Goal: Navigation & Orientation: Find specific page/section

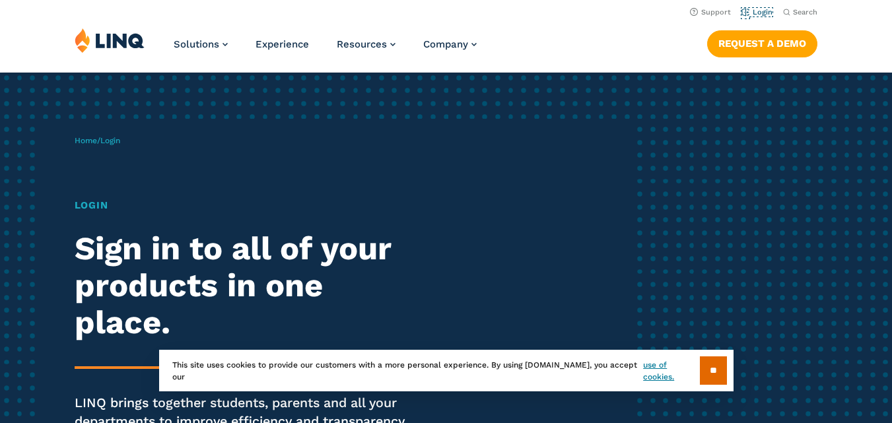
click at [760, 10] on link "Login" at bounding box center [757, 12] width 31 height 9
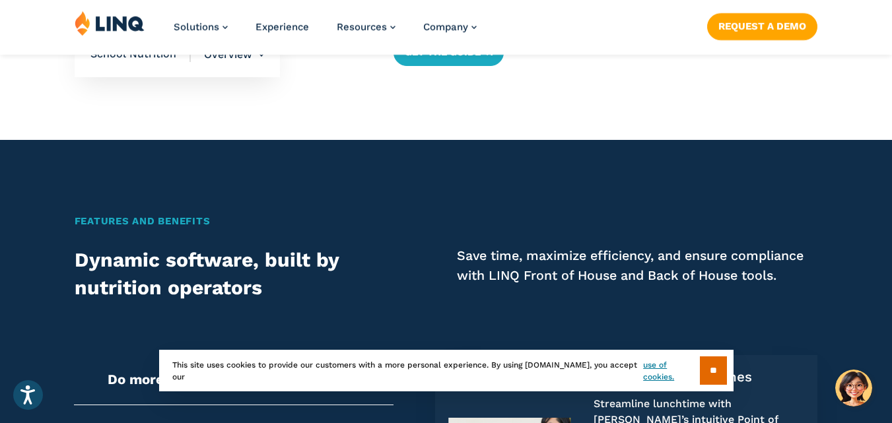
scroll to position [757, 0]
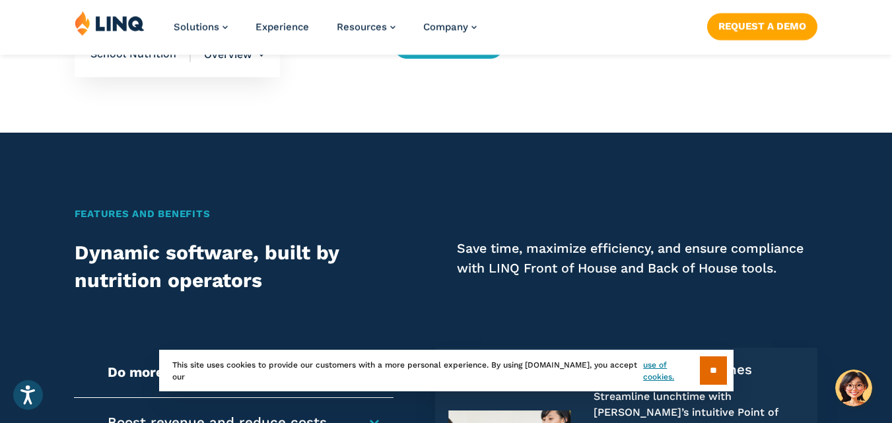
drag, startPoint x: 891, startPoint y: 94, endPoint x: 896, endPoint y: 99, distance: 7.0
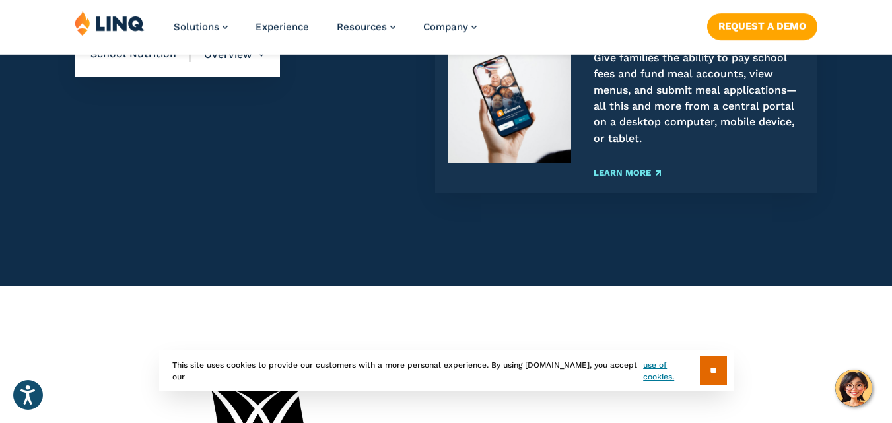
scroll to position [1836, 0]
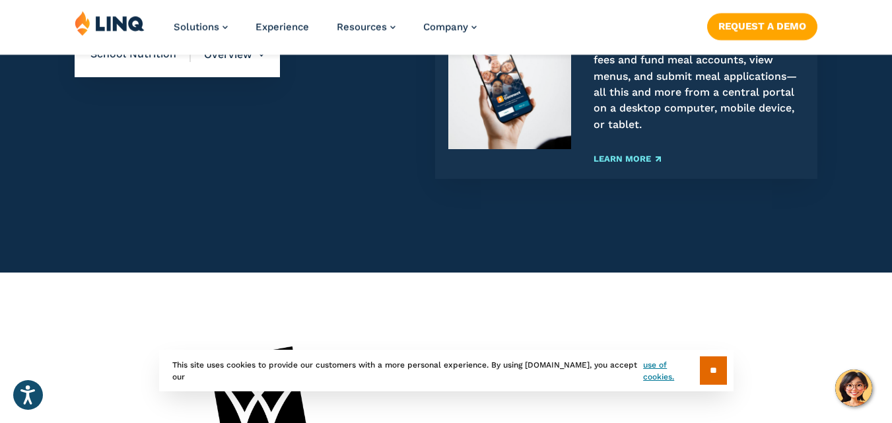
drag, startPoint x: 889, startPoint y: 199, endPoint x: 893, endPoint y: 211, distance: 13.2
click at [892, 211] on html "Press Alt+1 for screen-reader mode, Alt+0 to cancel Accessibility Screen-Reader…" at bounding box center [446, 282] width 892 height 4237
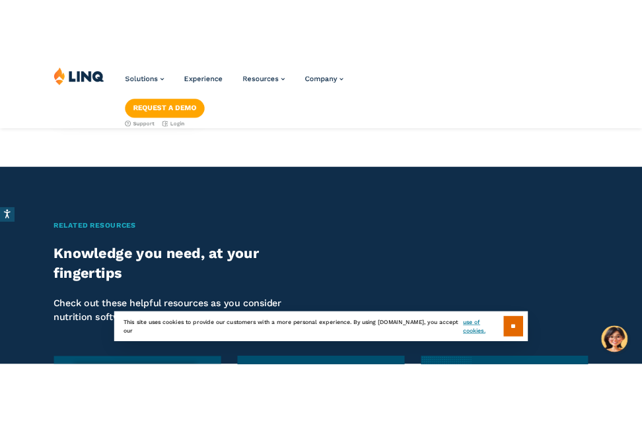
scroll to position [2507, 0]
